Goal: Check status: Check status

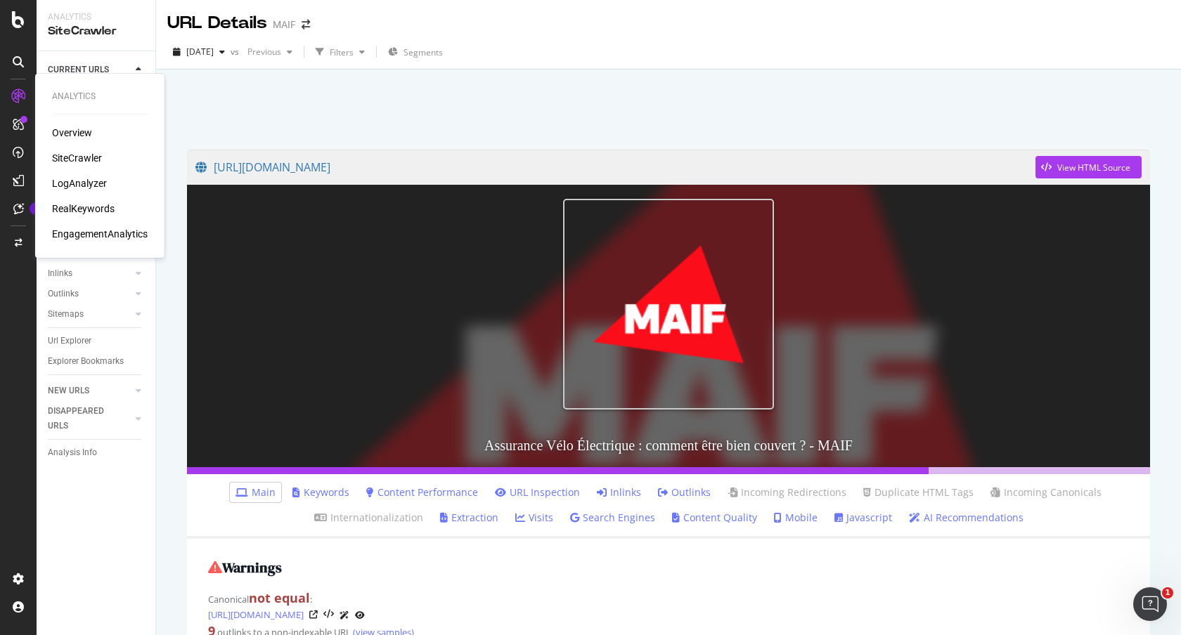
click at [62, 129] on div "Overview" at bounding box center [72, 133] width 40 height 14
